Goal: Task Accomplishment & Management: Manage account settings

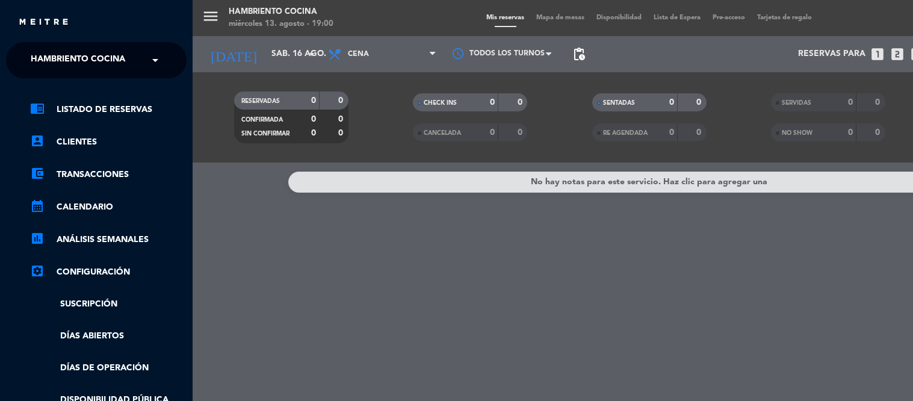
click at [255, 229] on div "menu Hambriento Cocina miércoles 13. agosto - 19:00 Mis reservas Mapa de mesas …" at bounding box center [649, 200] width 913 height 401
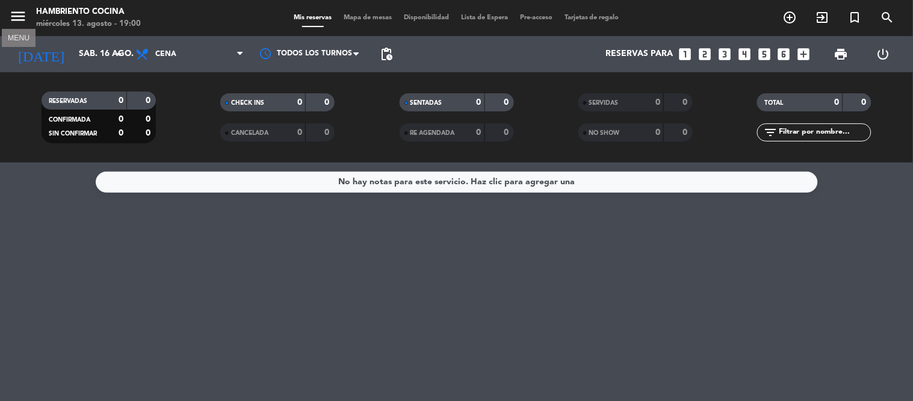
click at [14, 19] on icon "menu" at bounding box center [18, 16] width 18 height 18
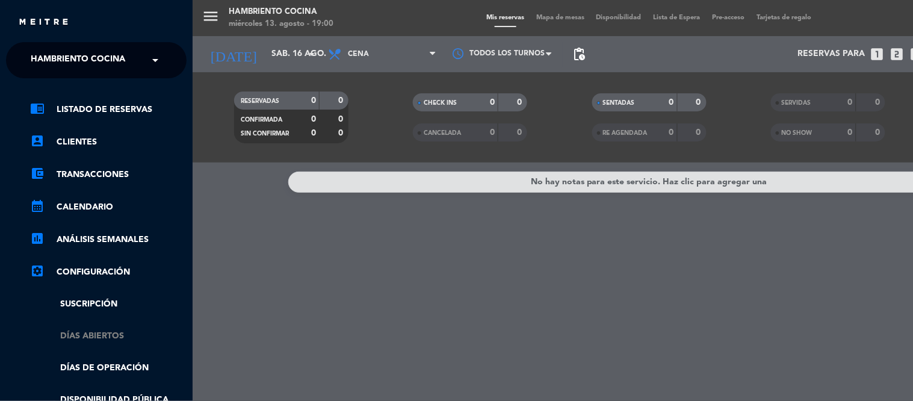
click at [102, 331] on link "Días abiertos" at bounding box center [108, 336] width 156 height 14
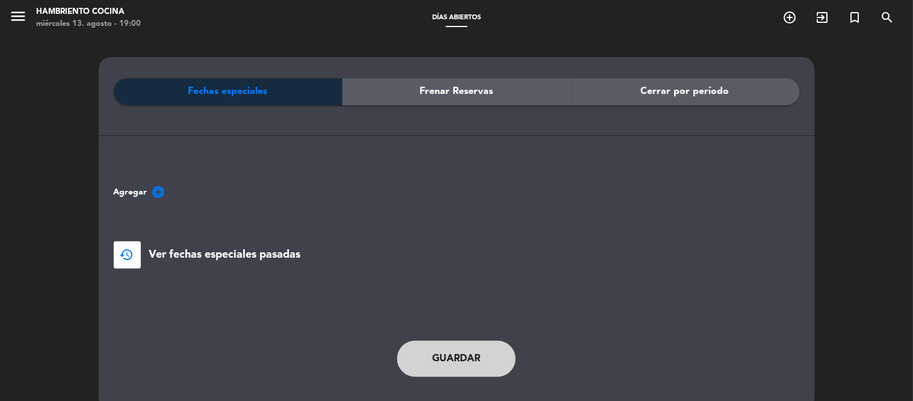
click at [682, 92] on span "Cerrar por período" at bounding box center [685, 92] width 88 height 16
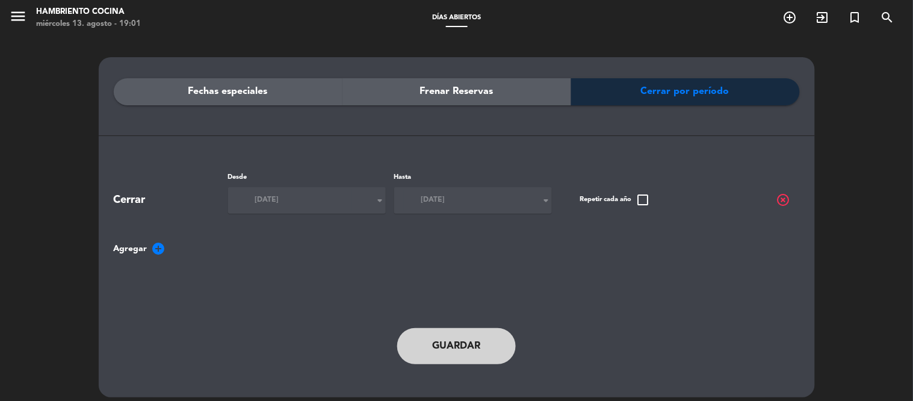
click at [782, 203] on span "highlight_off" at bounding box center [783, 200] width 14 height 14
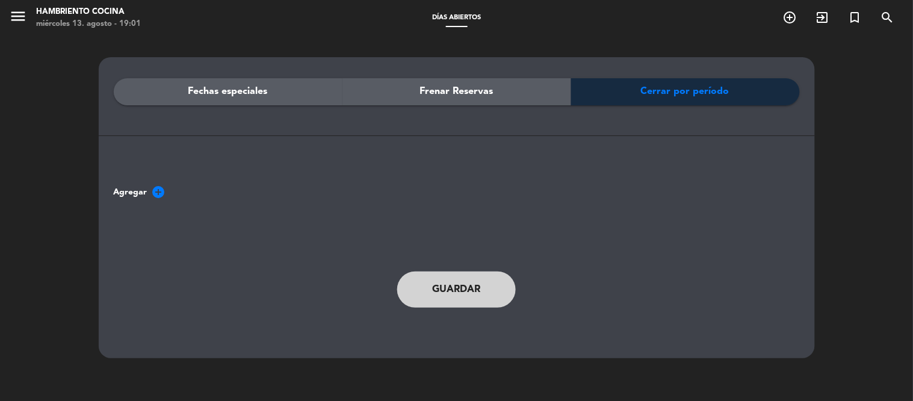
click at [155, 193] on span "add_circle" at bounding box center [159, 192] width 14 height 14
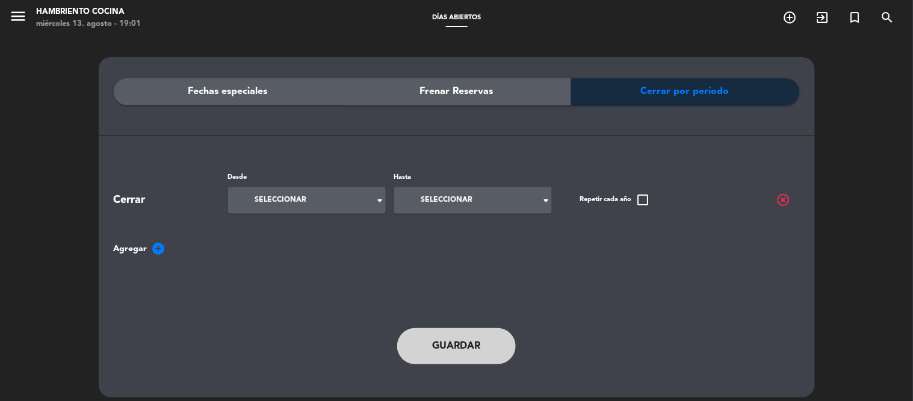
click at [279, 206] on span "Seleccionar" at bounding box center [281, 200] width 52 height 12
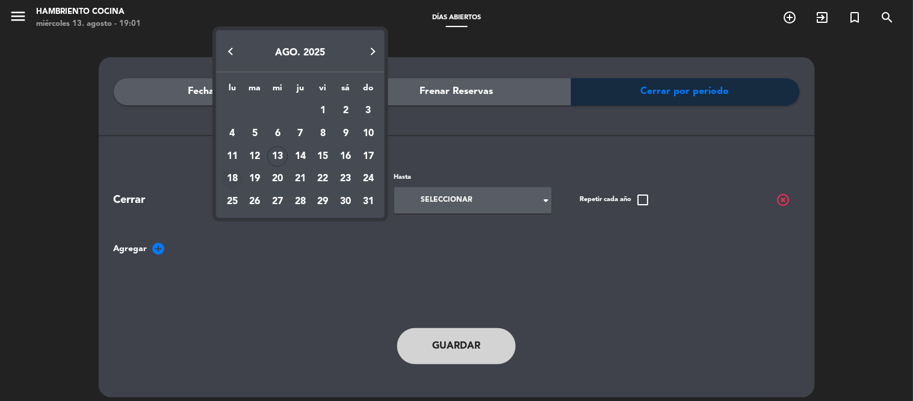
click at [229, 182] on div "18" at bounding box center [232, 179] width 20 height 20
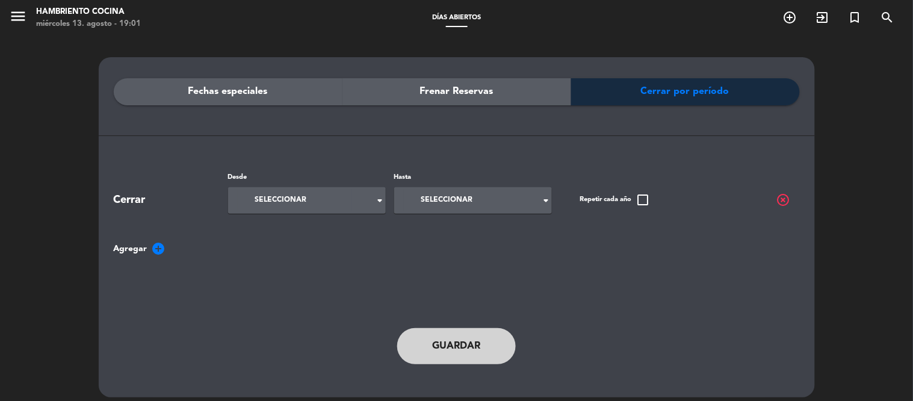
type input "lun. 18 ago."
click at [474, 203] on input at bounding box center [461, 201] width 114 height 22
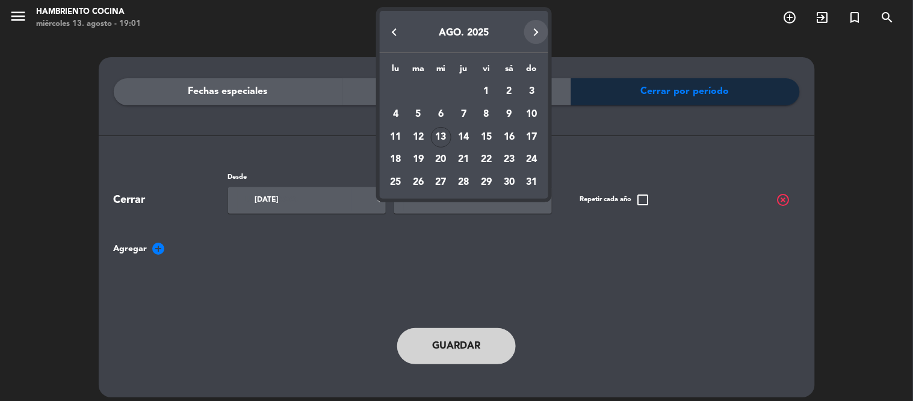
click at [537, 33] on button "Next month" at bounding box center [536, 32] width 24 height 24
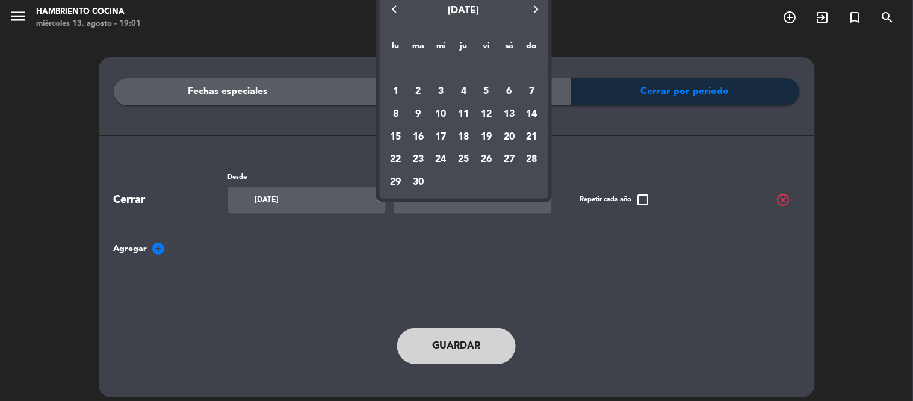
click at [537, 33] on div "lu ma mi ju vi sá do [DATE] 2 3 4 5 6 7 8 9 10 11 12 13 14 15 16 17 18 19 20 21…" at bounding box center [464, 114] width 169 height 169
click at [537, 7] on button "Next month" at bounding box center [536, 10] width 24 height 24
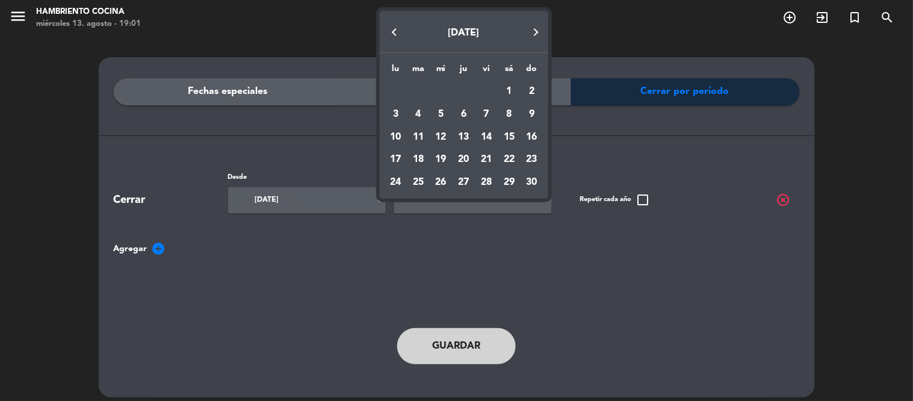
click at [537, 7] on div "[DATE] lu ma mi ju vi sá do [DATE] 2 3 4 5 6 7 8 9 10 11 12 13 14 15 16 17 18 1…" at bounding box center [464, 102] width 169 height 194
click at [533, 29] on button "Next month" at bounding box center [536, 32] width 24 height 24
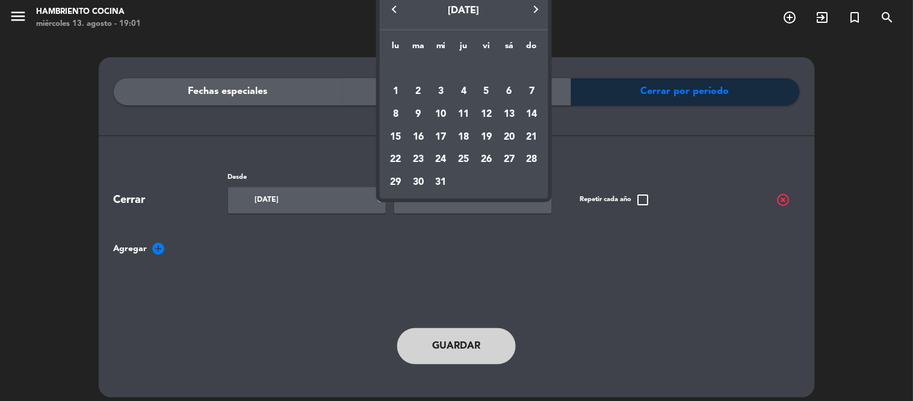
click at [533, 29] on div "[DATE]" at bounding box center [464, 9] width 169 height 42
click at [397, 87] on div "1" at bounding box center [396, 91] width 20 height 20
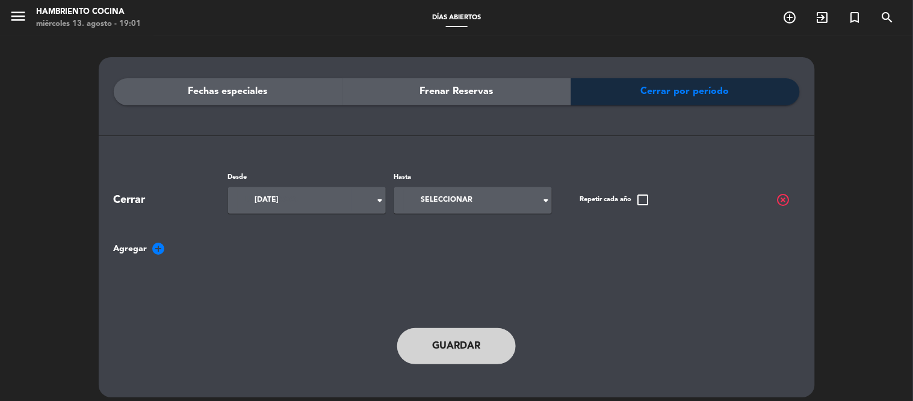
type input "[DATE]"
click at [428, 347] on button "Guardar" at bounding box center [456, 346] width 119 height 36
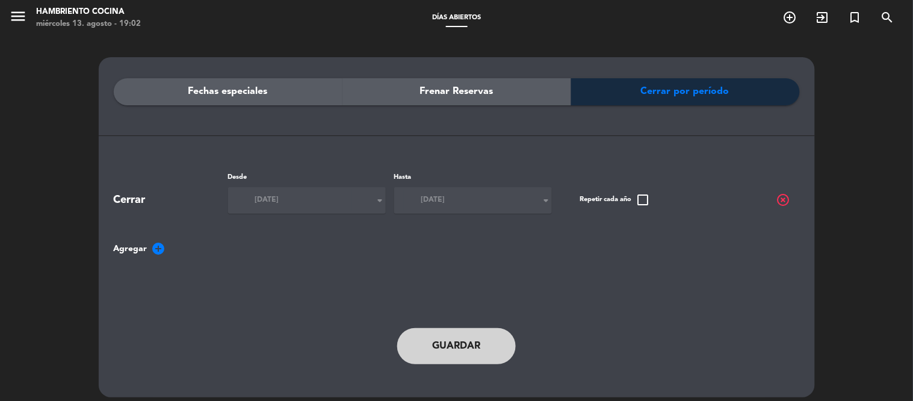
click at [428, 347] on button "Guardar" at bounding box center [456, 346] width 119 height 36
click at [19, 21] on icon "menu" at bounding box center [18, 16] width 18 height 18
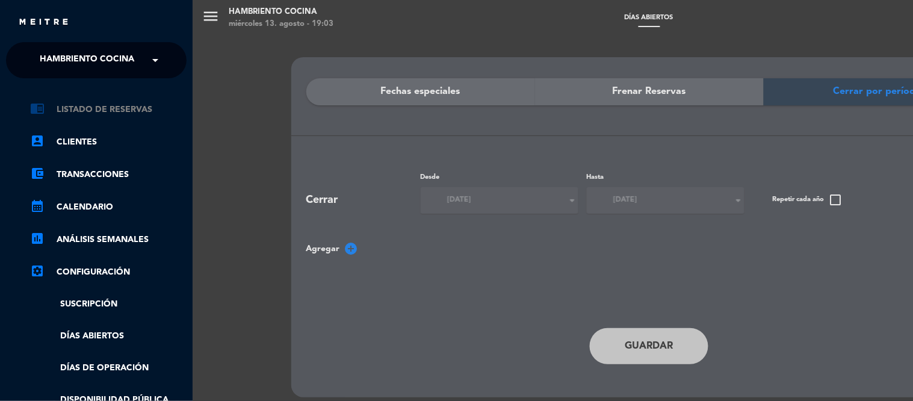
click at [93, 102] on link "chrome_reader_mode Listado de Reservas" at bounding box center [108, 109] width 156 height 14
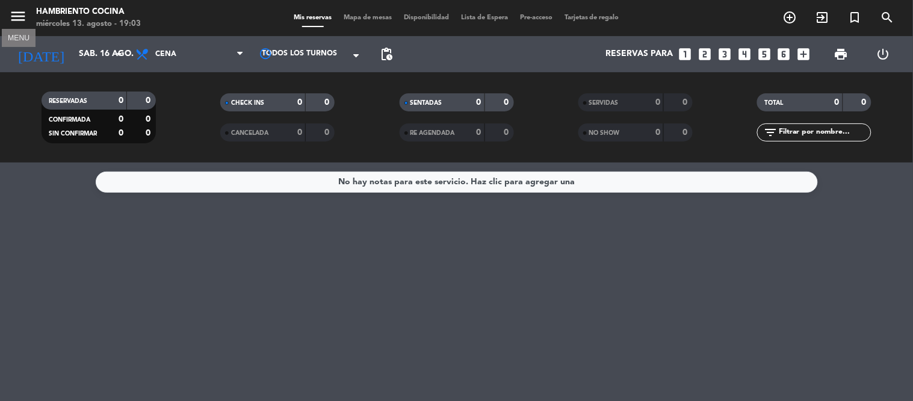
click at [22, 21] on icon "menu" at bounding box center [18, 16] width 18 height 18
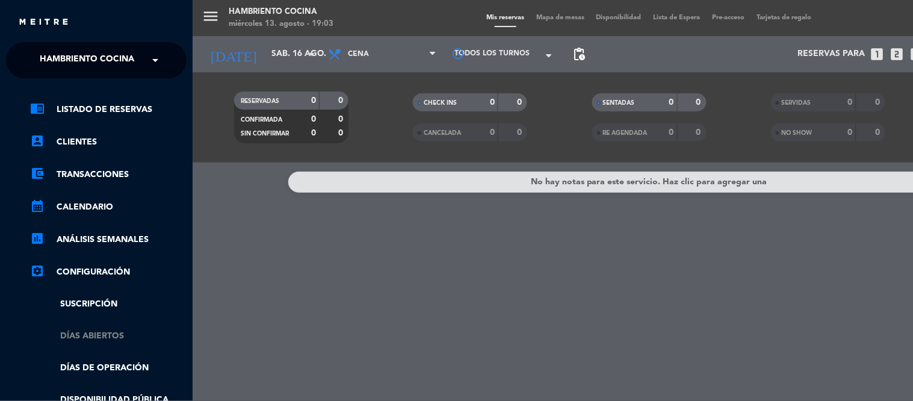
click at [87, 332] on link "Días abiertos" at bounding box center [108, 336] width 156 height 14
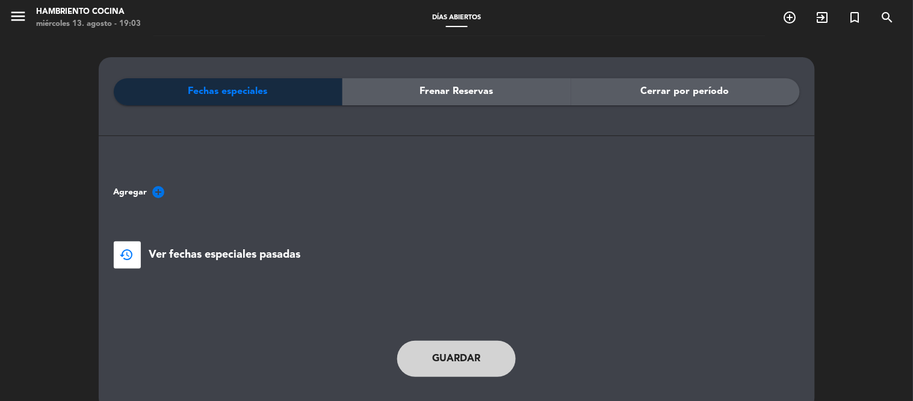
click at [658, 87] on span "Cerrar por período" at bounding box center [685, 92] width 88 height 16
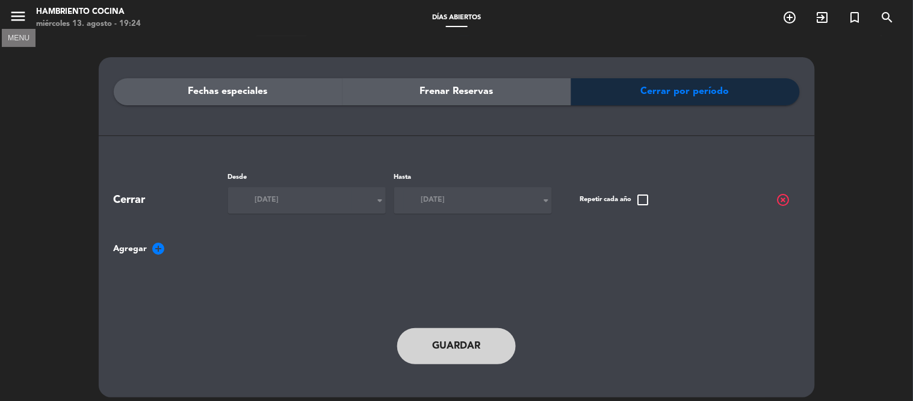
click at [12, 17] on icon "menu" at bounding box center [18, 16] width 18 height 18
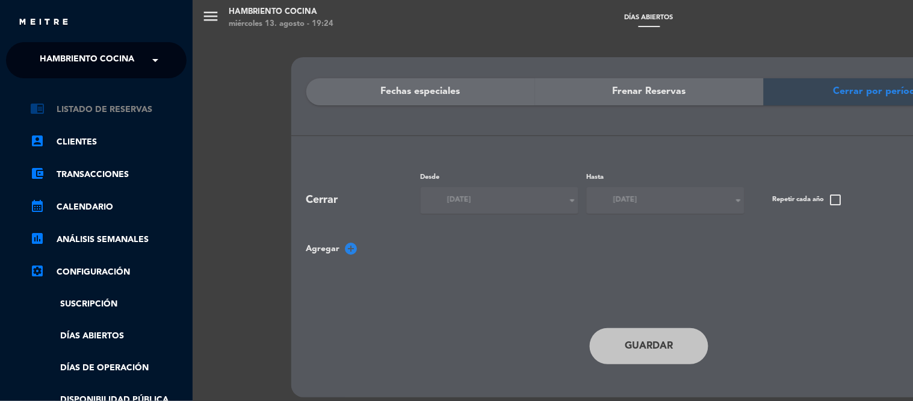
click at [97, 112] on link "chrome_reader_mode Listado de Reservas" at bounding box center [108, 109] width 156 height 14
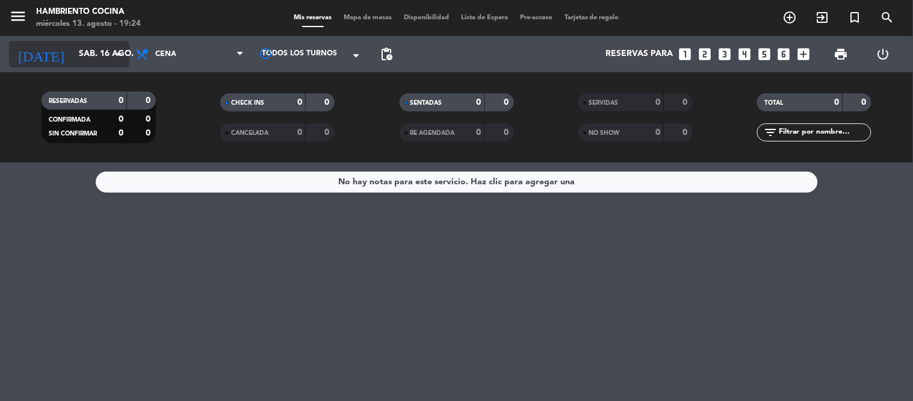
click at [73, 55] on input "sáb. 16 ago." at bounding box center [130, 54] width 114 height 22
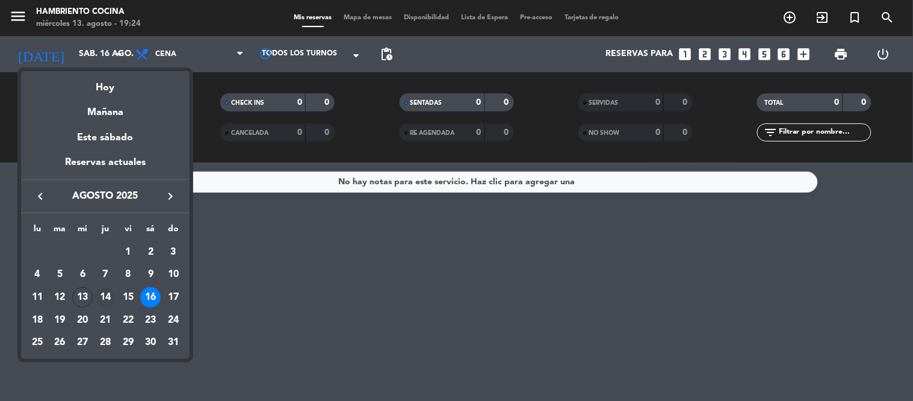
click at [105, 297] on div "14" at bounding box center [105, 297] width 20 height 20
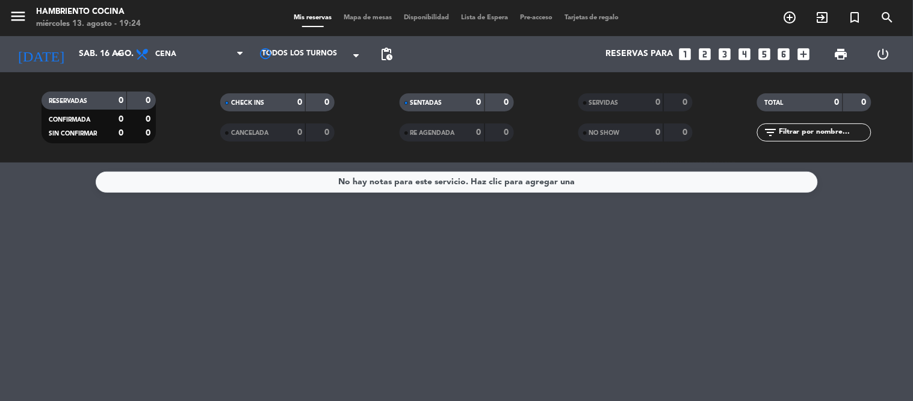
type input "jue. 14 ago."
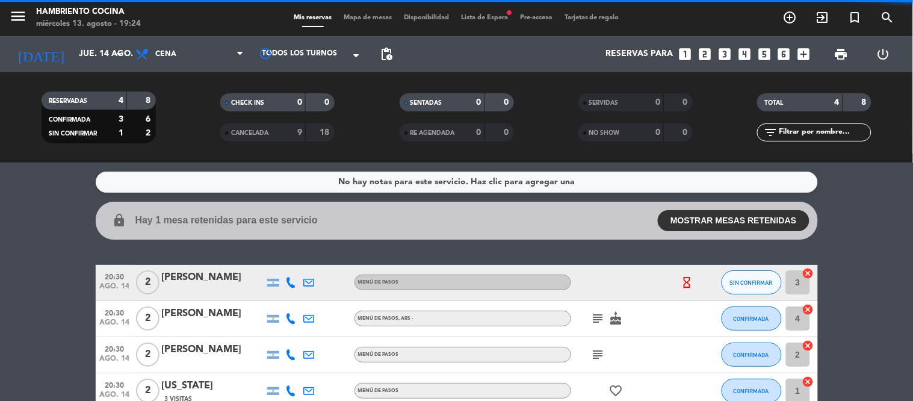
click at [495, 22] on div "Mis reservas Mapa de mesas Disponibilidad Lista de Espera fiber_manual_record P…" at bounding box center [457, 18] width 338 height 11
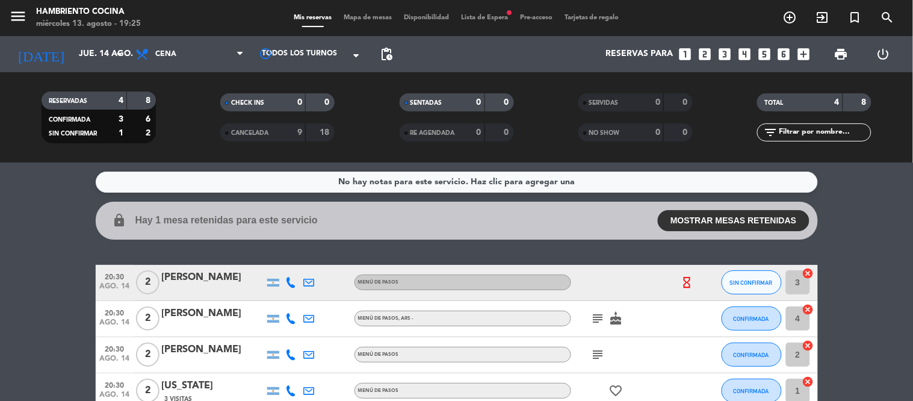
click at [591, 357] on icon "subject" at bounding box center [598, 354] width 14 height 14
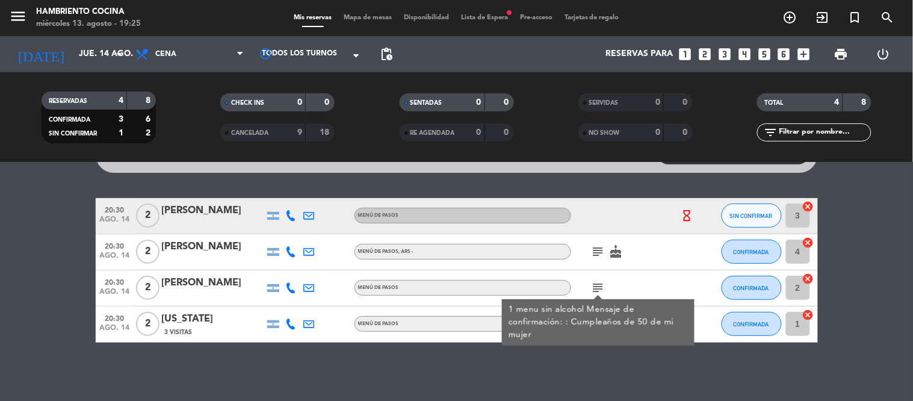
scroll to position [68, 0]
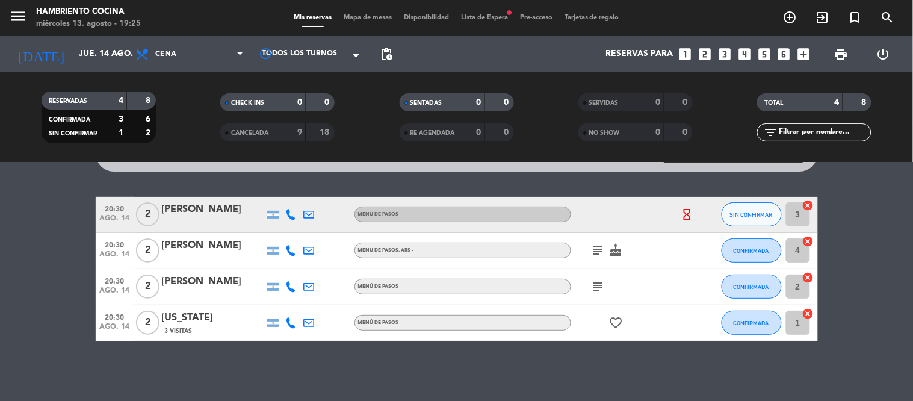
click at [480, 20] on span "Lista de Espera fiber_manual_record" at bounding box center [484, 17] width 59 height 7
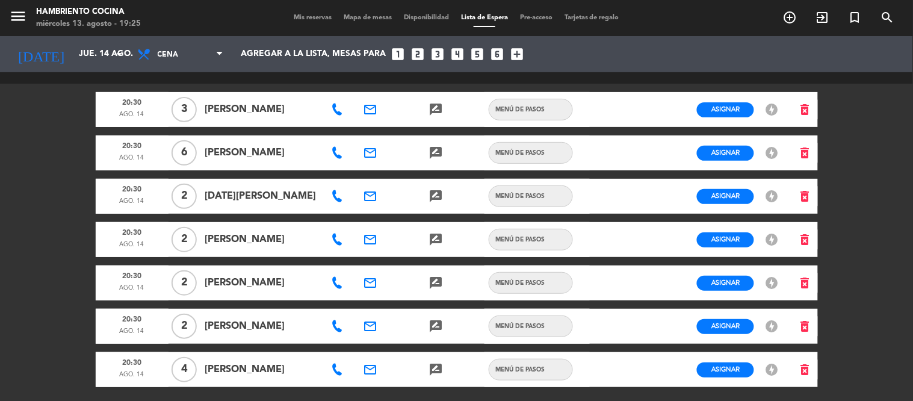
scroll to position [32, 0]
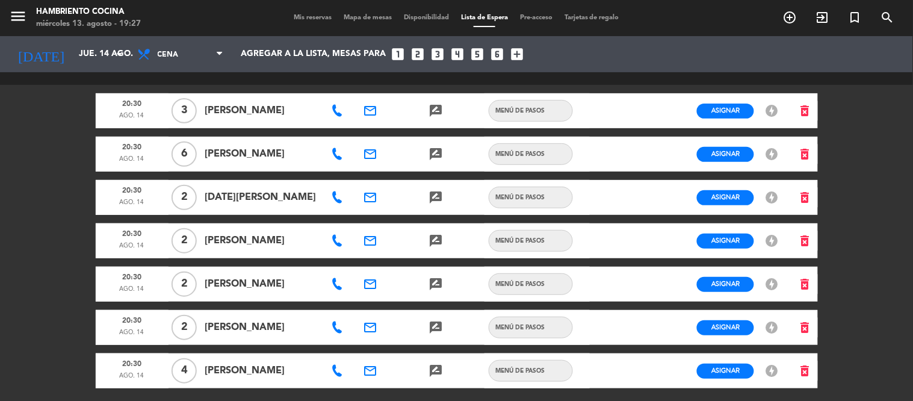
click at [331, 283] on icon at bounding box center [337, 284] width 12 height 12
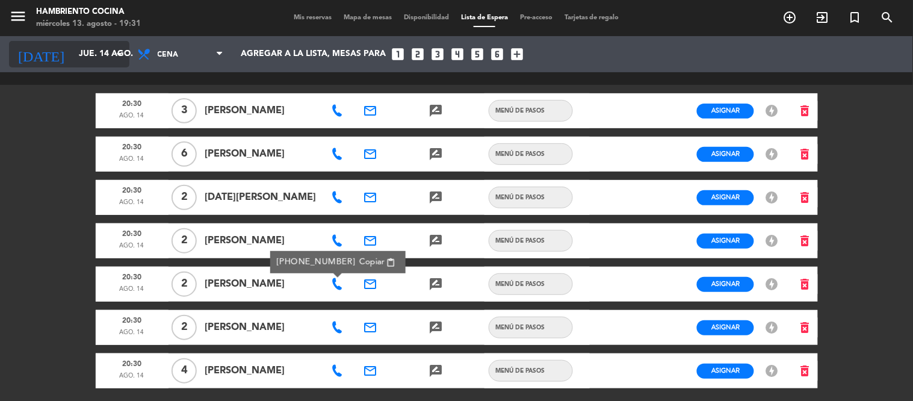
click at [77, 59] on input "jue. 14 ago." at bounding box center [130, 54] width 114 height 22
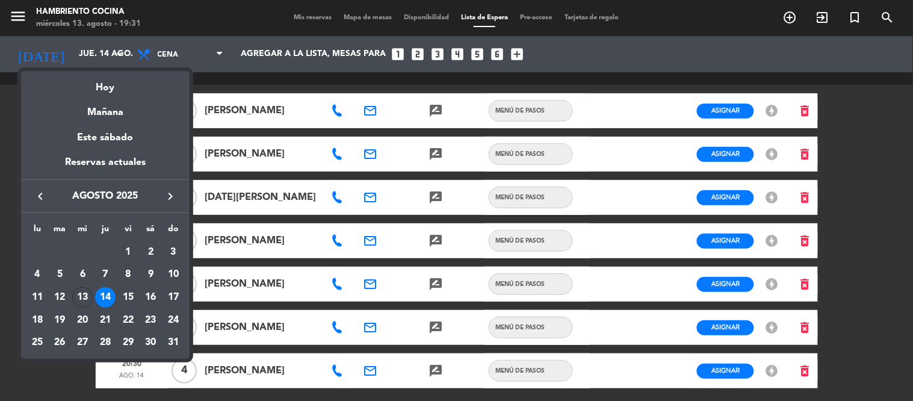
click at [314, 202] on div at bounding box center [456, 200] width 913 height 401
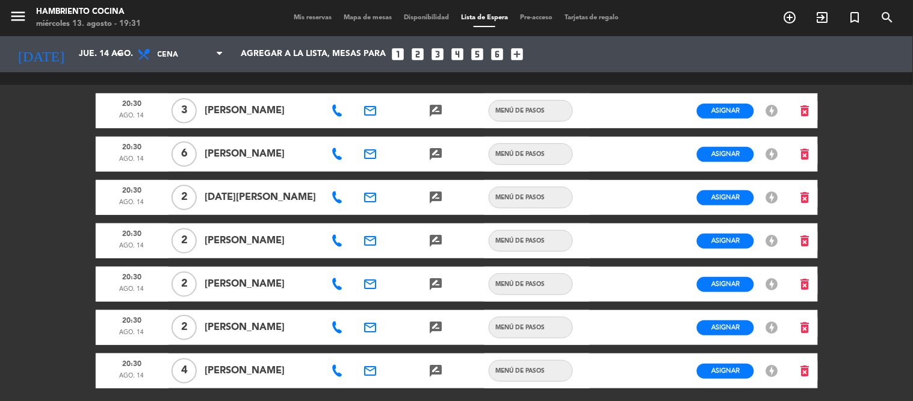
click at [331, 195] on icon at bounding box center [337, 197] width 12 height 12
